Goal: Information Seeking & Learning: Learn about a topic

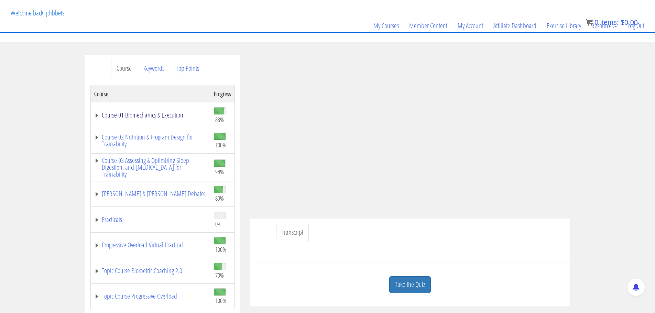
click at [156, 113] on link "Course 01 Biomechanics & Execution" at bounding box center [150, 115] width 113 height 7
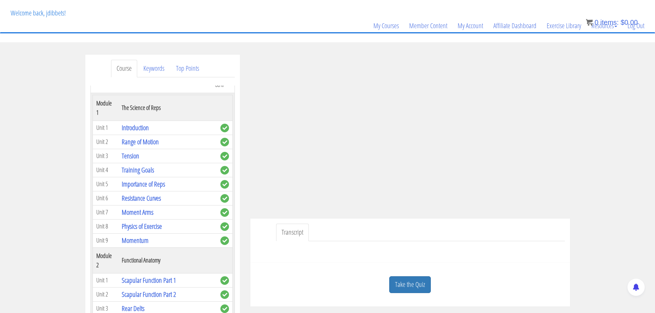
scroll to position [34, 0]
click at [140, 143] on link "Range of Motion" at bounding box center [140, 142] width 37 height 9
click at [145, 143] on link "Range of Motion" at bounding box center [140, 142] width 37 height 9
click at [149, 141] on link "Range of Motion" at bounding box center [140, 142] width 37 height 9
click at [404, 281] on link "Take the Quiz" at bounding box center [410, 284] width 42 height 17
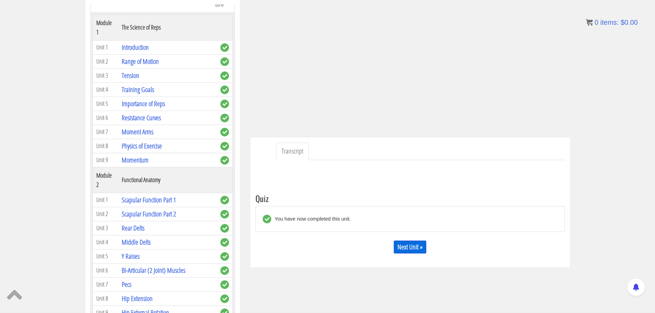
scroll to position [173, 0]
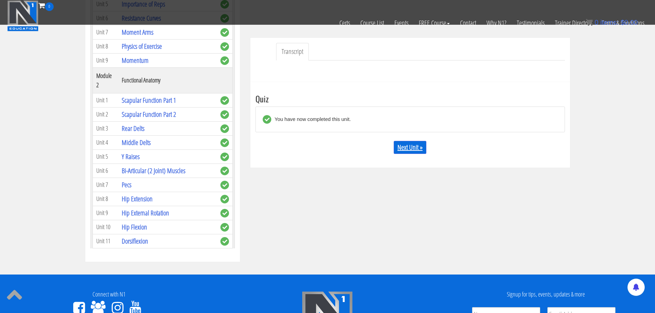
click at [405, 148] on link "Next Unit »" at bounding box center [410, 147] width 33 height 13
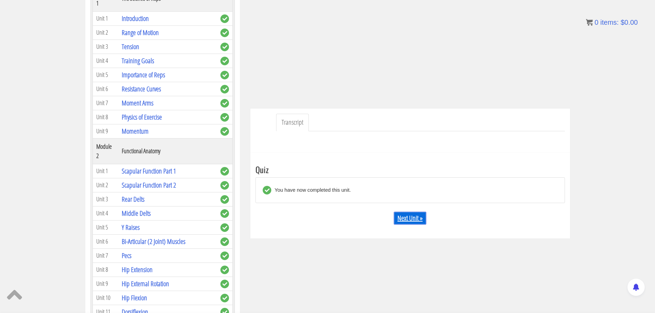
scroll to position [148, 0]
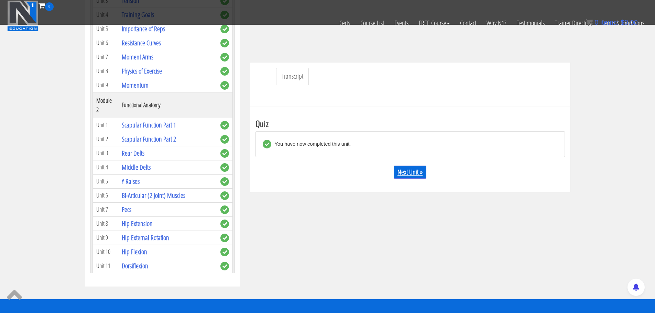
click at [413, 170] on link "Next Unit »" at bounding box center [410, 172] width 33 height 13
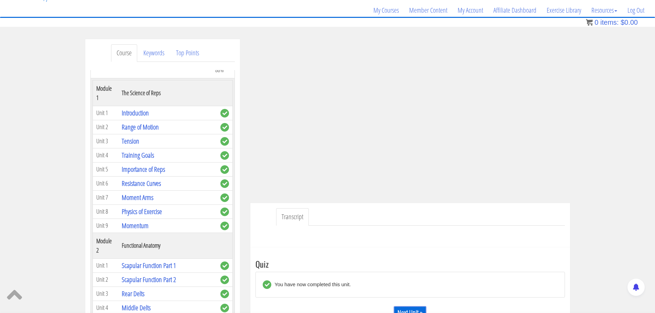
scroll to position [55, 0]
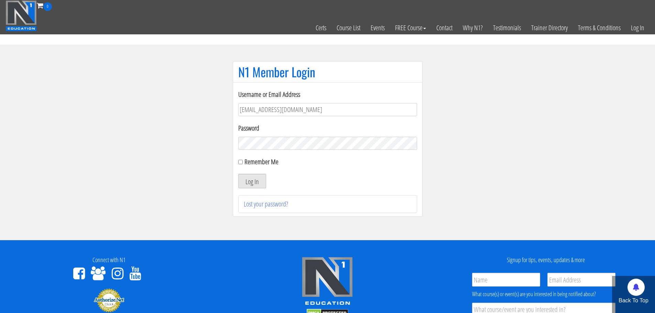
click at [251, 184] on button "Log In" at bounding box center [252, 181] width 28 height 14
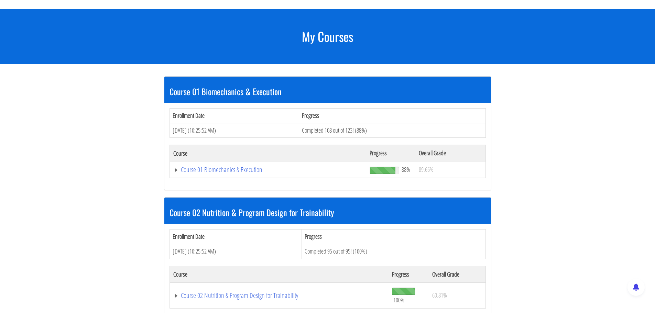
scroll to position [103, 0]
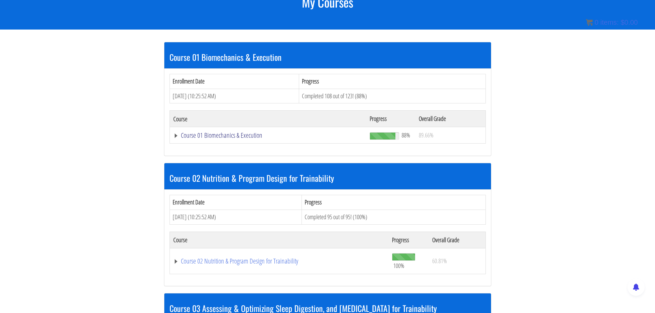
click at [178, 136] on link "Course 01 Biomechanics & Execution" at bounding box center [268, 135] width 190 height 7
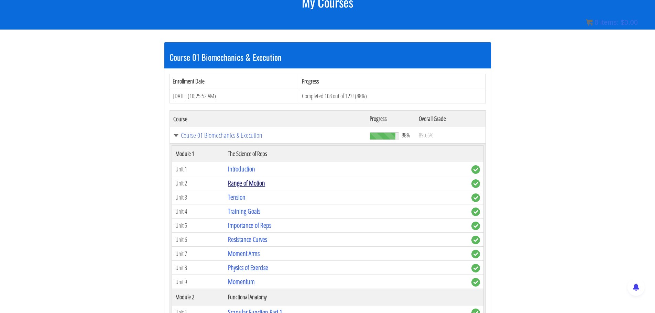
click at [244, 181] on link "Range of Motion" at bounding box center [246, 182] width 37 height 9
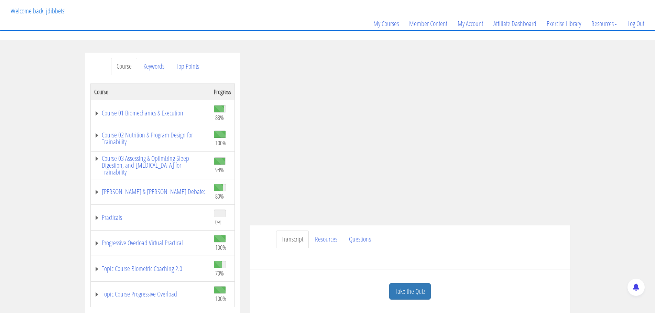
scroll to position [34, 0]
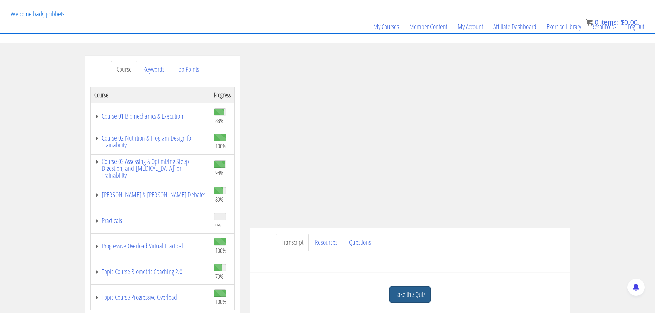
click at [411, 288] on link "Take the Quiz" at bounding box center [410, 294] width 42 height 17
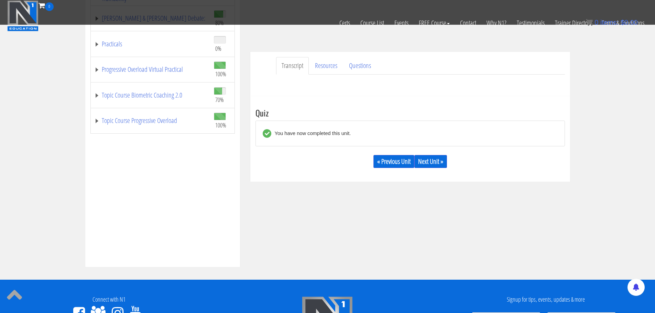
scroll to position [172, 0]
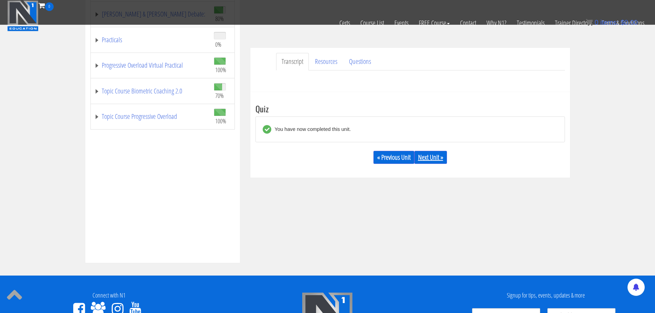
click at [422, 158] on link "Next Unit »" at bounding box center [430, 157] width 33 height 13
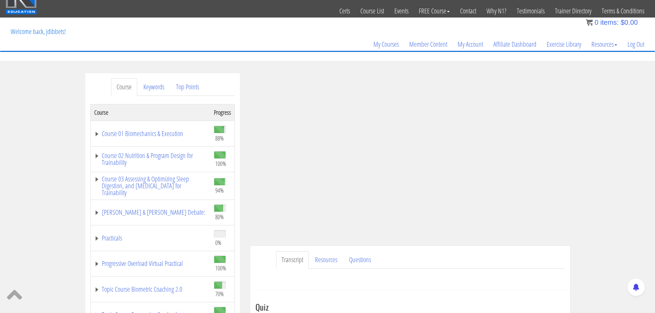
scroll to position [9, 0]
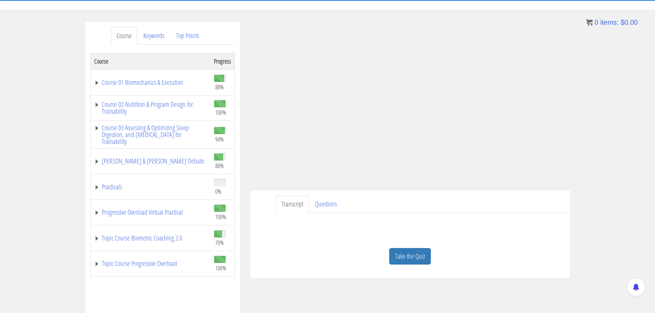
scroll to position [69, 0]
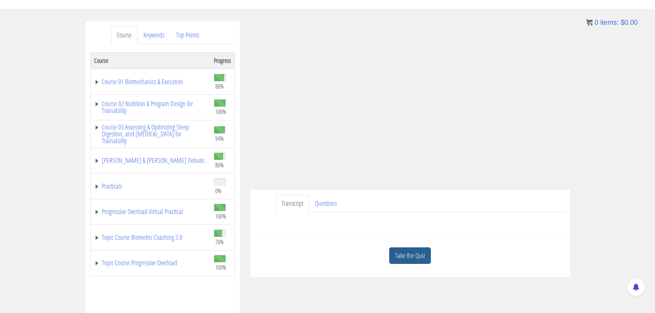
click at [405, 254] on link "Take the Quiz" at bounding box center [410, 256] width 42 height 17
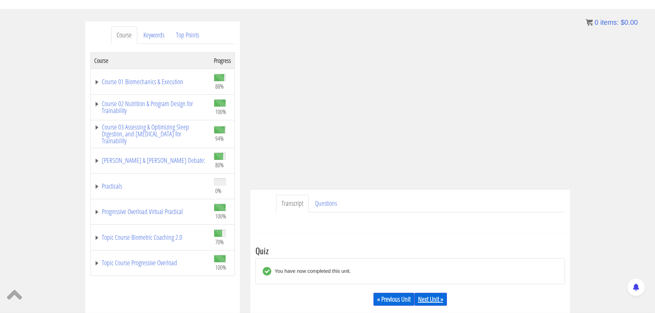
click at [432, 299] on link "Next Unit »" at bounding box center [430, 299] width 33 height 13
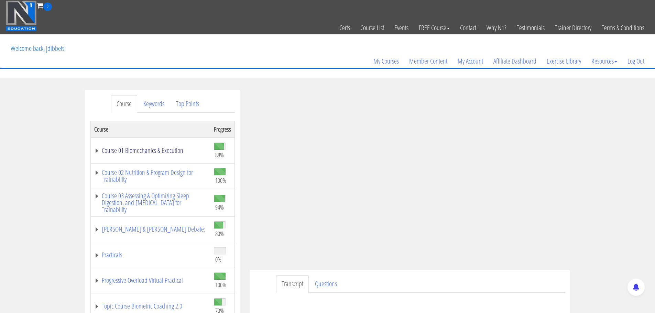
click at [164, 148] on link "Course 01 Biomechanics & Execution" at bounding box center [150, 150] width 113 height 7
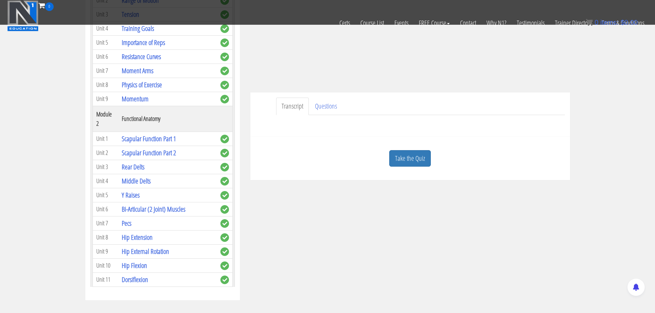
scroll to position [138, 0]
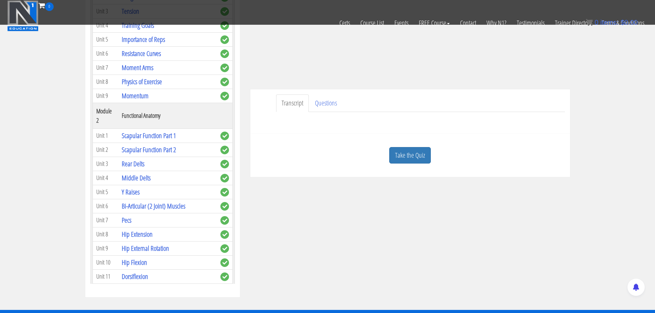
click at [424, 153] on link "Take the Quiz" at bounding box center [410, 155] width 42 height 17
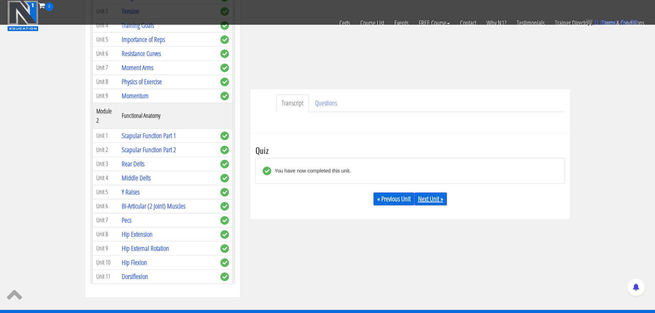
click at [430, 199] on link "Next Unit »" at bounding box center [430, 199] width 33 height 13
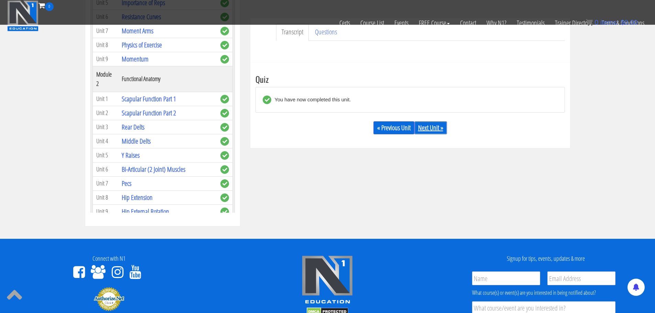
scroll to position [149, 0]
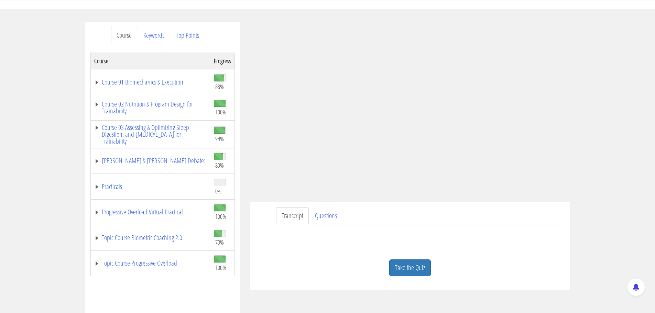
scroll to position [69, 0]
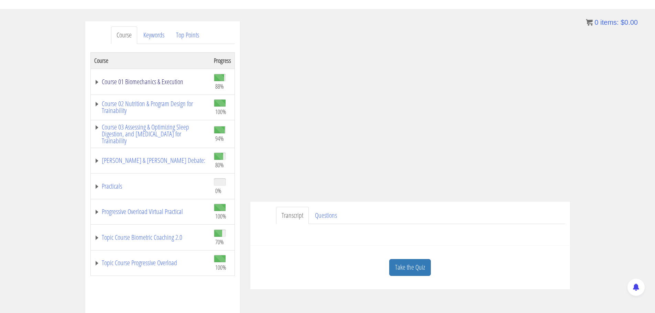
click at [163, 80] on link "Course 01 Biomechanics & Execution" at bounding box center [150, 81] width 113 height 7
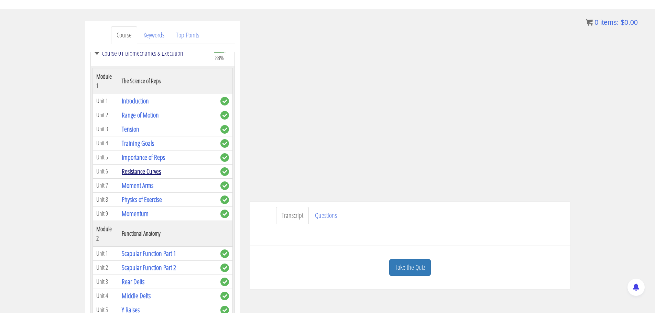
scroll to position [0, 0]
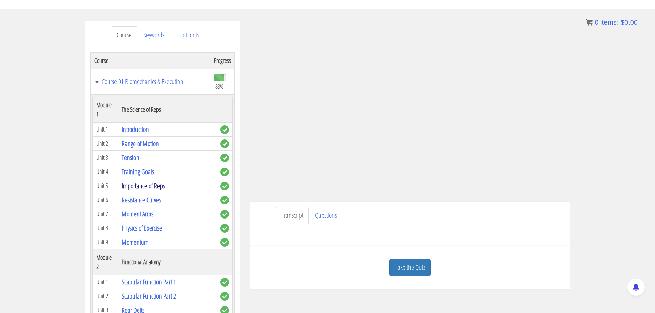
click at [151, 184] on link "Importance of Reps" at bounding box center [143, 185] width 43 height 9
click at [138, 201] on link "Resistance Curves" at bounding box center [141, 199] width 39 height 9
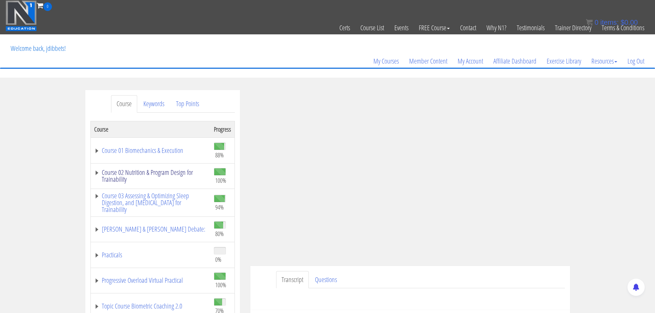
click at [145, 174] on link "Course 02 Nutrition & Program Design for Trainability" at bounding box center [150, 176] width 113 height 14
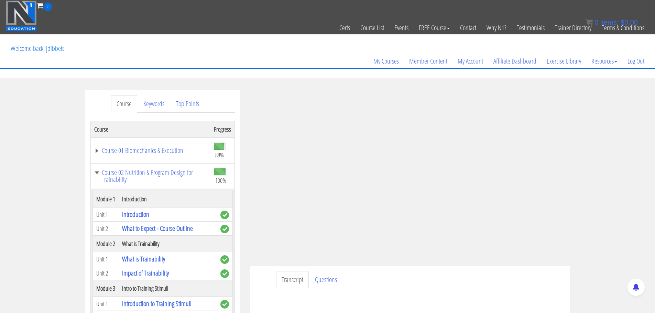
drag, startPoint x: 110, startPoint y: 167, endPoint x: 110, endPoint y: 172, distance: 4.5
click at [110, 168] on td "Course 02 Nutrition & Program Design for Trainability" at bounding box center [150, 176] width 120 height 26
click at [111, 174] on link "Course 02 Nutrition & Program Design for Trainability" at bounding box center [150, 176] width 113 height 14
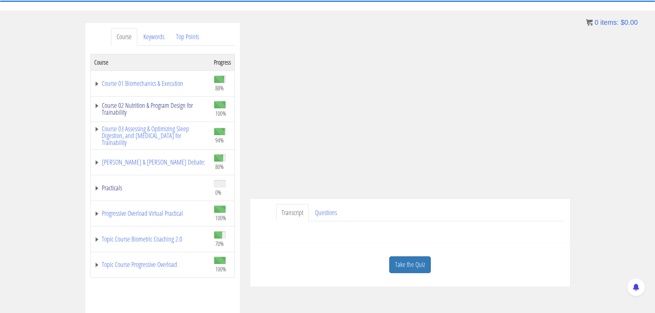
scroll to position [69, 0]
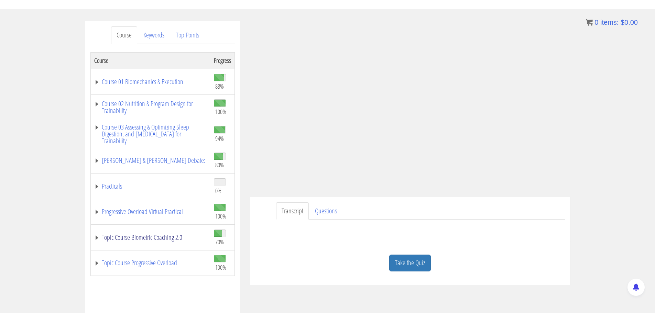
click at [138, 236] on link "Topic Course Biometric Coaching 2.0" at bounding box center [150, 237] width 113 height 7
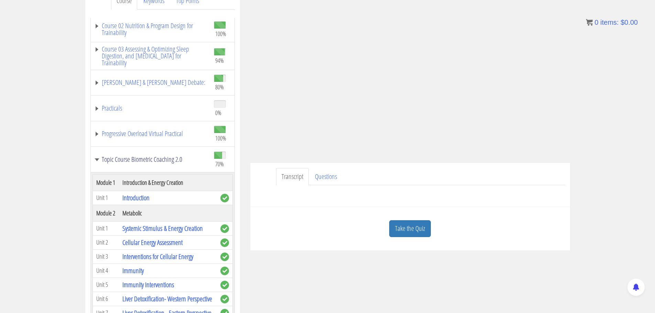
scroll to position [0, 0]
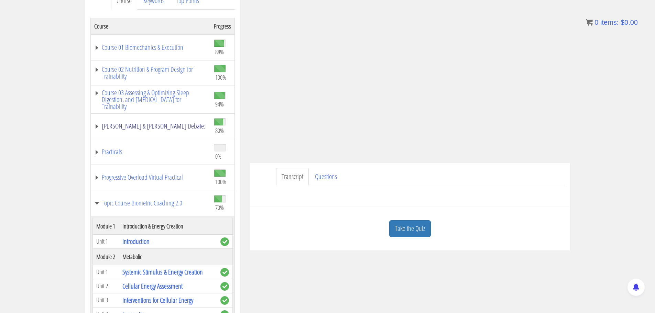
click at [150, 127] on link "[PERSON_NAME] & [PERSON_NAME] Debate:" at bounding box center [150, 126] width 113 height 7
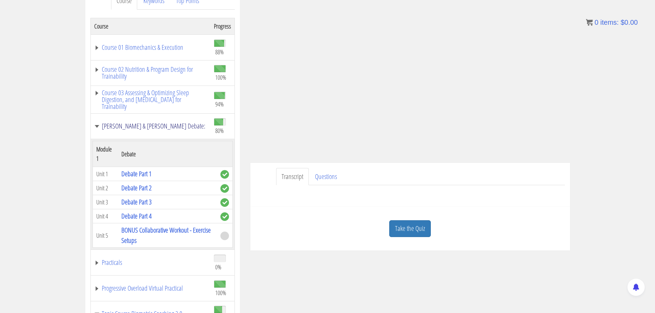
click at [138, 127] on link "[PERSON_NAME] & [PERSON_NAME] Debate:" at bounding box center [150, 126] width 113 height 7
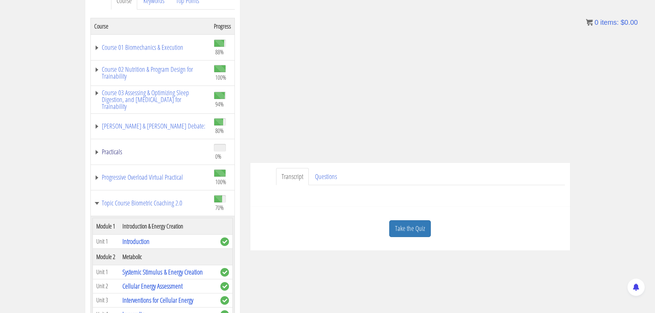
click at [121, 150] on link "Practicals" at bounding box center [150, 152] width 113 height 7
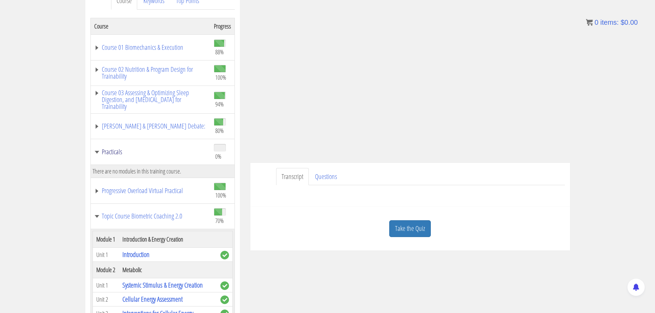
click at [115, 153] on link "Practicals" at bounding box center [150, 152] width 113 height 7
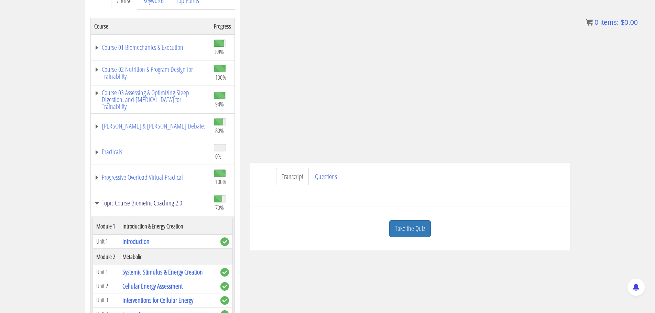
click at [126, 202] on link "Topic Course Biometric Coaching 2.0" at bounding box center [150, 203] width 113 height 7
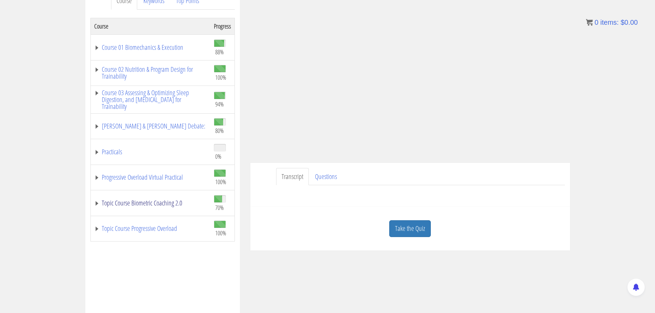
click at [131, 203] on link "Topic Course Biometric Coaching 2.0" at bounding box center [150, 203] width 113 height 7
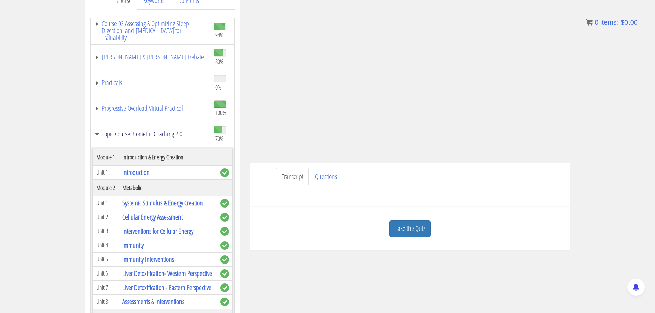
scroll to position [69, 0]
click at [145, 131] on link "Topic Course Biometric Coaching 2.0" at bounding box center [150, 134] width 113 height 7
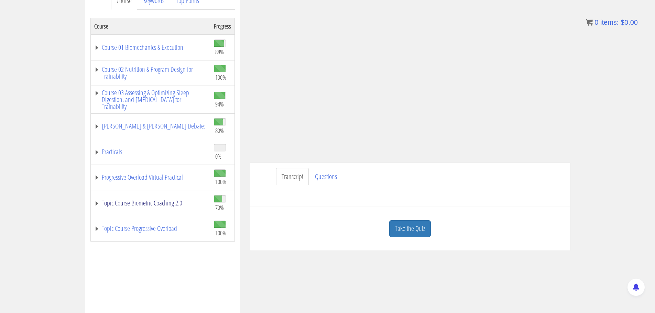
scroll to position [0, 0]
click at [149, 179] on link "Progressive Overload Virtual Practical" at bounding box center [150, 177] width 113 height 7
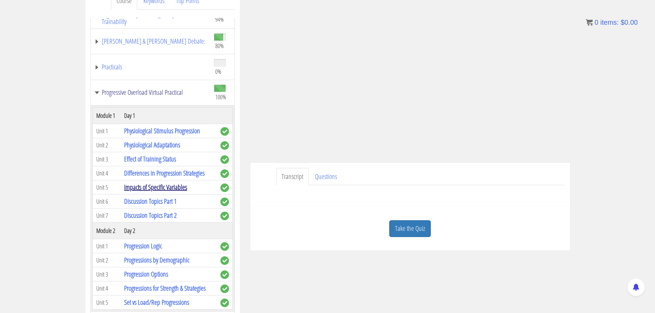
scroll to position [98, 0]
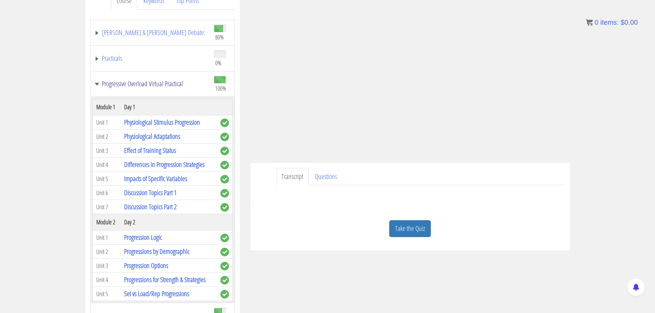
click at [141, 80] on link "Progressive Overload Virtual Practical" at bounding box center [150, 83] width 113 height 7
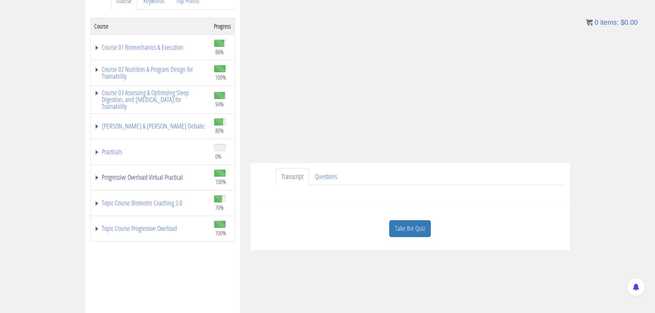
scroll to position [138, 0]
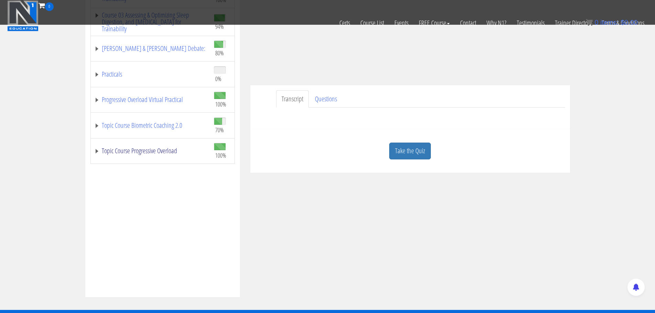
click at [157, 148] on link "Topic Course Progressive Overload" at bounding box center [150, 151] width 113 height 7
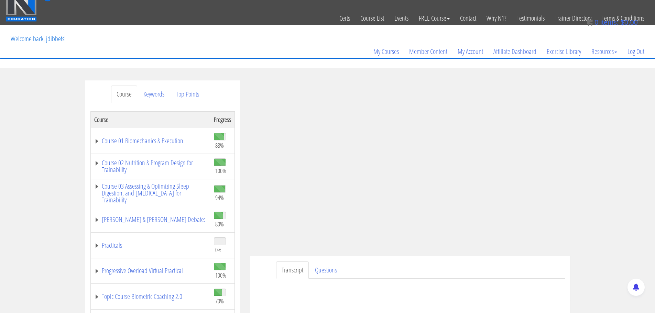
scroll to position [113, 0]
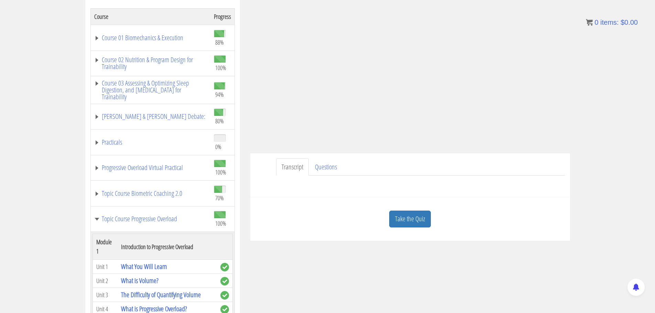
click at [408, 221] on link "Take the Quiz" at bounding box center [410, 219] width 42 height 17
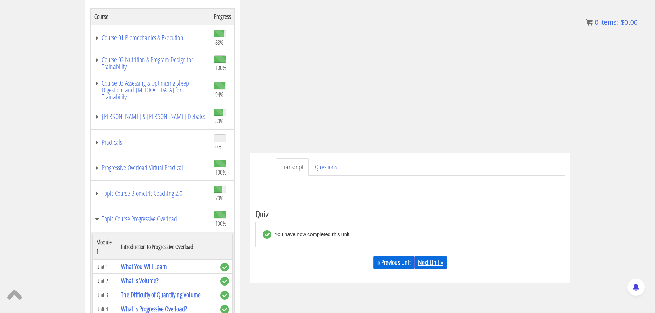
click at [423, 259] on link "Next Unit »" at bounding box center [430, 262] width 33 height 13
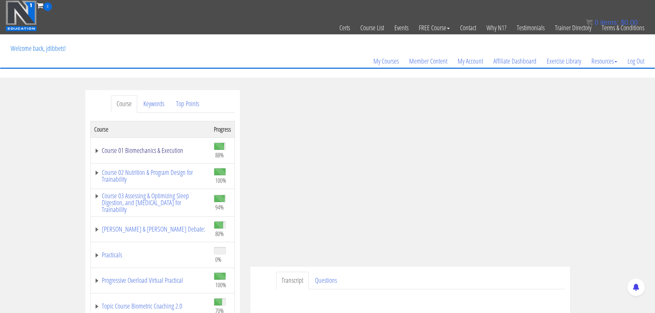
click at [130, 153] on link "Course 01 Biomechanics & Execution" at bounding box center [150, 150] width 113 height 7
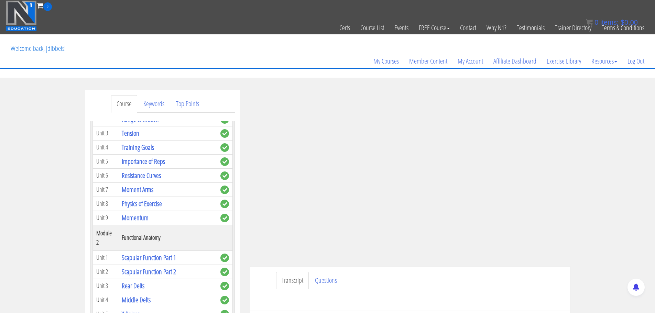
scroll to position [103, 0]
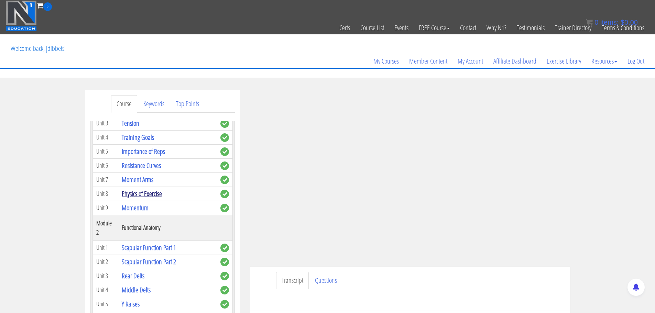
click at [144, 196] on link "Physics of Exercise" at bounding box center [142, 193] width 40 height 9
click at [144, 193] on link "Physics of Exercise" at bounding box center [142, 193] width 40 height 9
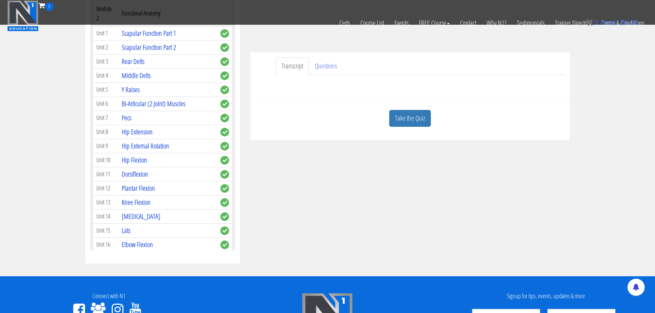
scroll to position [172, 0]
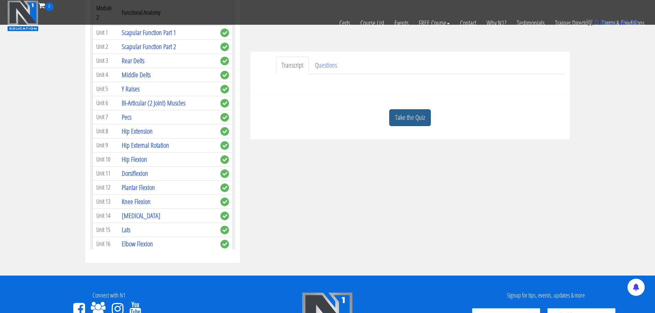
click at [414, 116] on link "Take the Quiz" at bounding box center [410, 117] width 42 height 17
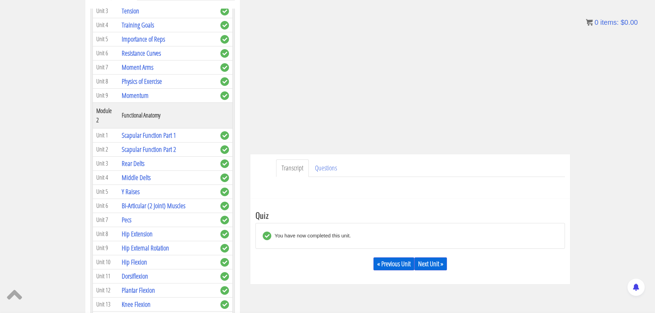
scroll to position [113, 0]
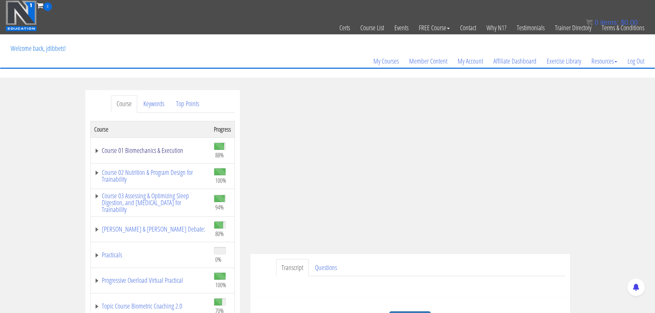
click at [128, 151] on link "Course 01 Biomechanics & Execution" at bounding box center [150, 150] width 113 height 7
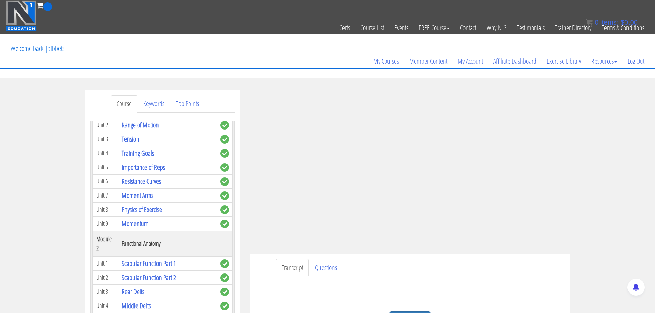
scroll to position [34, 0]
